Goal: Check status: Check status

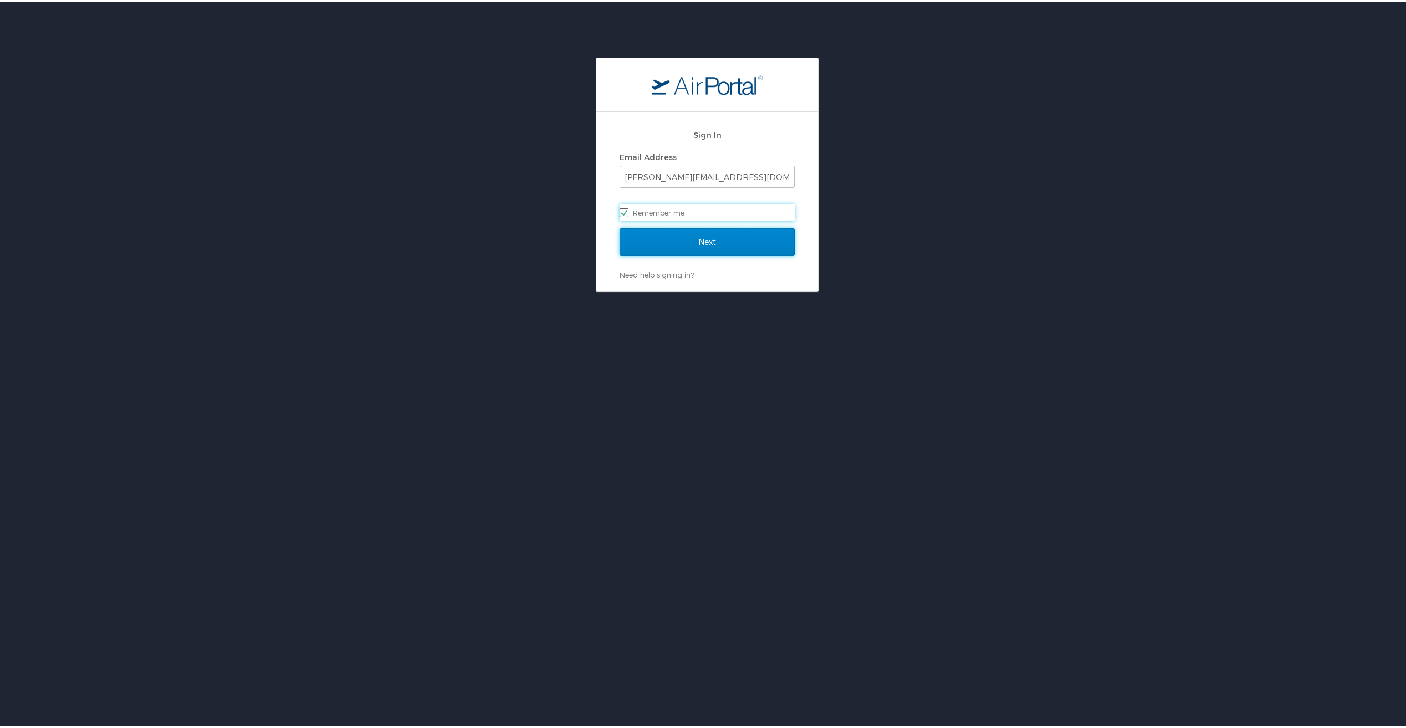
click at [717, 237] on input "Next" at bounding box center [707, 240] width 175 height 28
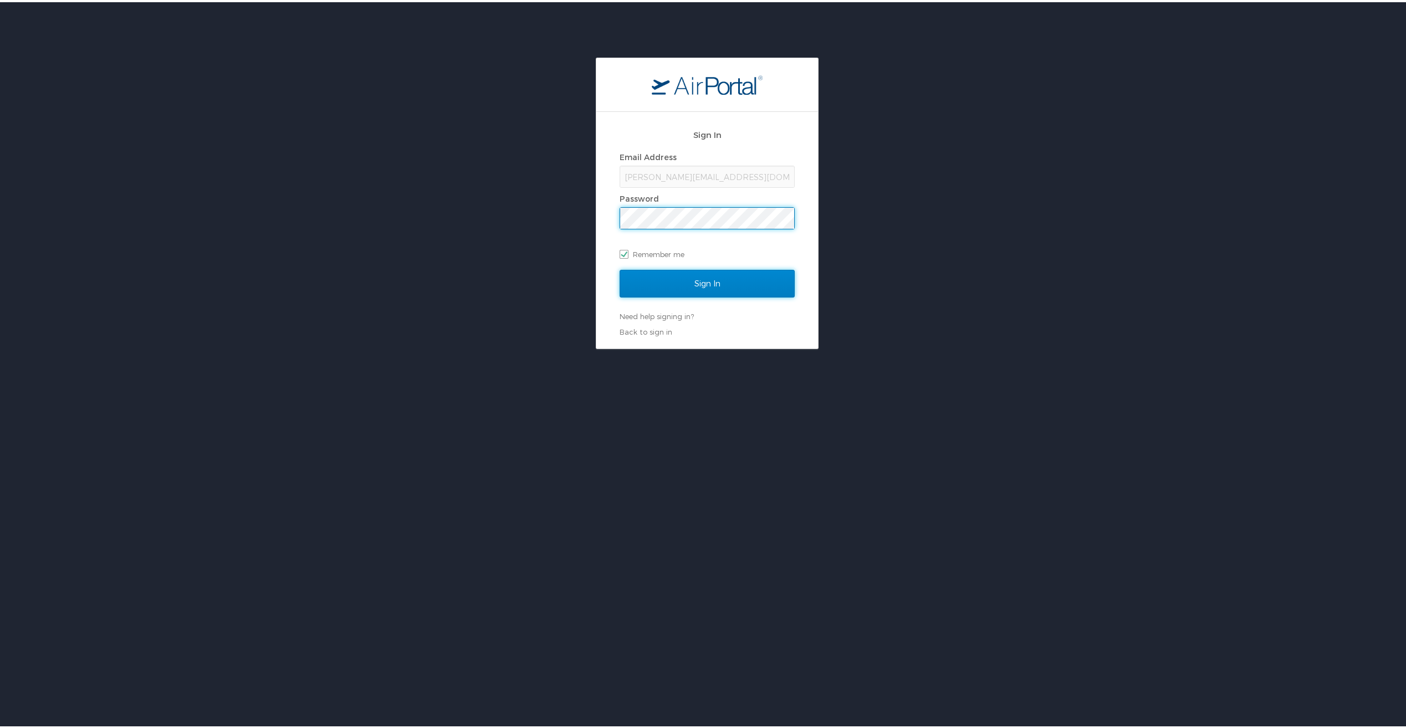
click at [699, 282] on input "Sign In" at bounding box center [707, 282] width 175 height 28
